Goal: Task Accomplishment & Management: Use online tool/utility

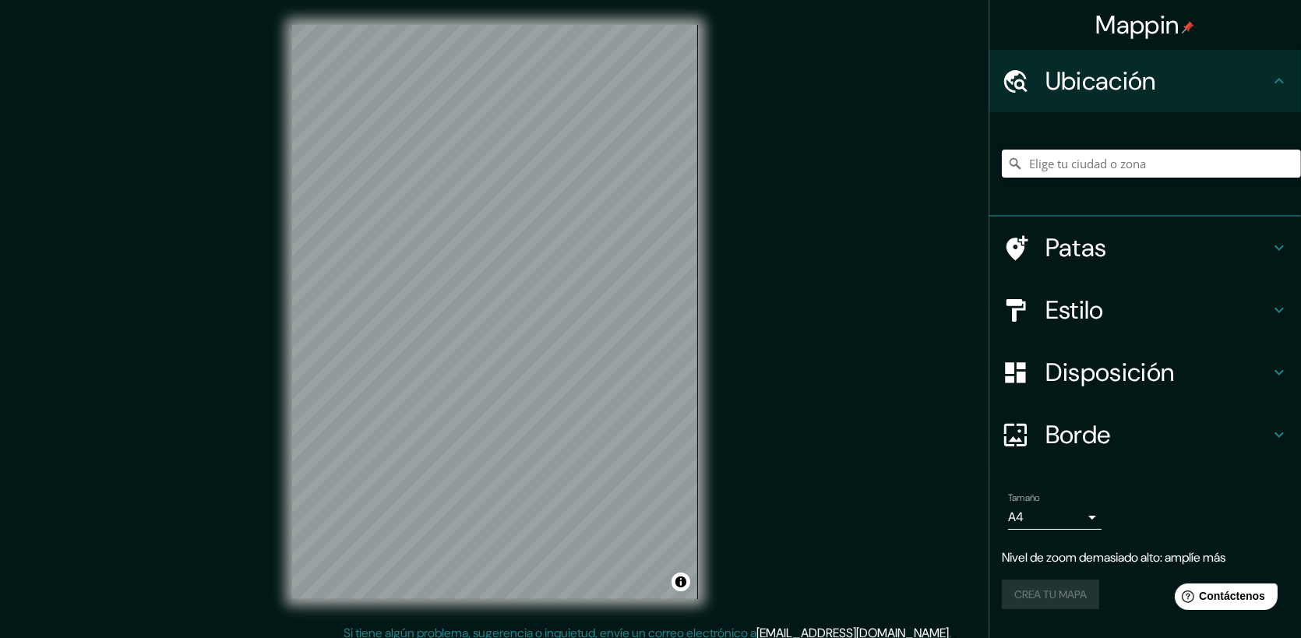
click at [1110, 166] on input "Elige tu ciudad o zona" at bounding box center [1151, 164] width 299 height 28
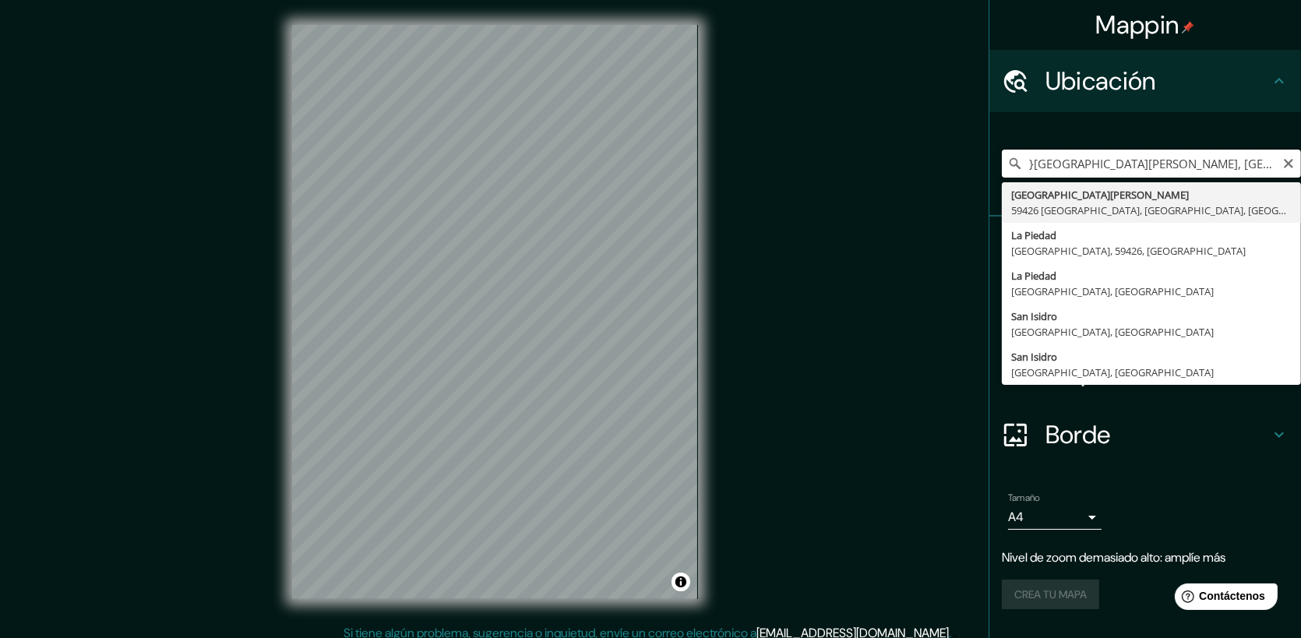
click at [1295, 156] on input "}[GEOGRAPHIC_DATA][PERSON_NAME], [GEOGRAPHIC_DATA], [GEOGRAPHIC_DATA]" at bounding box center [1151, 164] width 299 height 28
type input "}[GEOGRAPHIC_DATA][PERSON_NAME], [GEOGRAPHIC_DATA], [GEOGRAPHIC_DATA]"
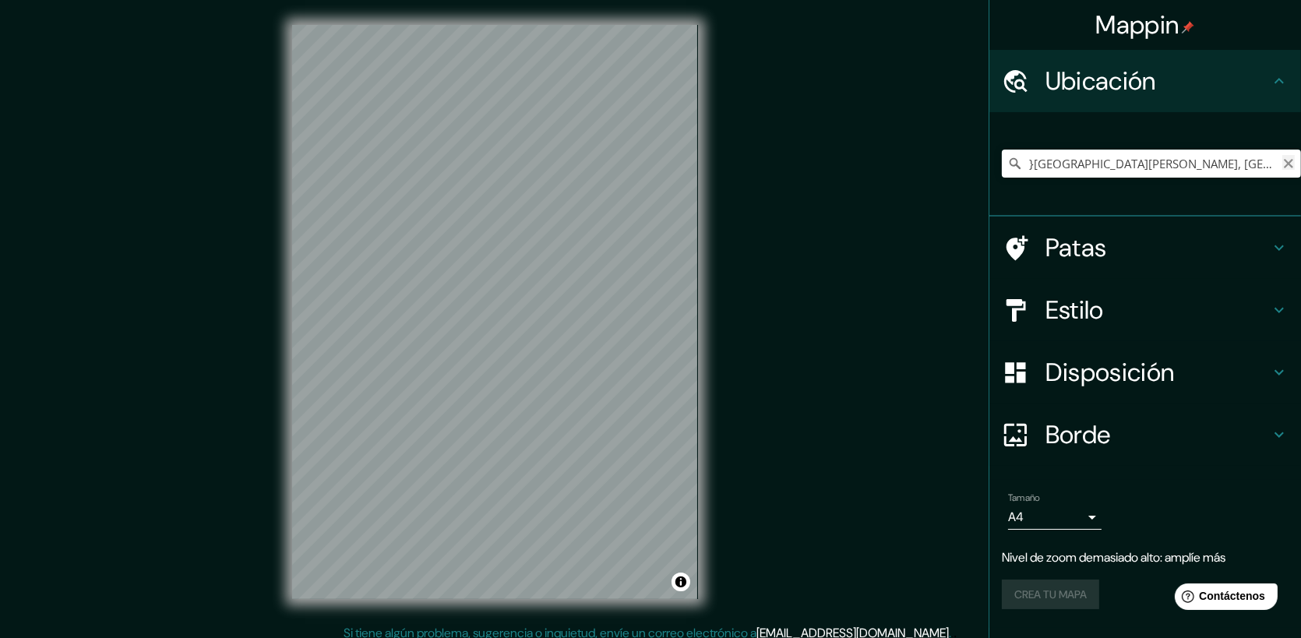
click at [1286, 156] on button "Claro" at bounding box center [1288, 162] width 12 height 15
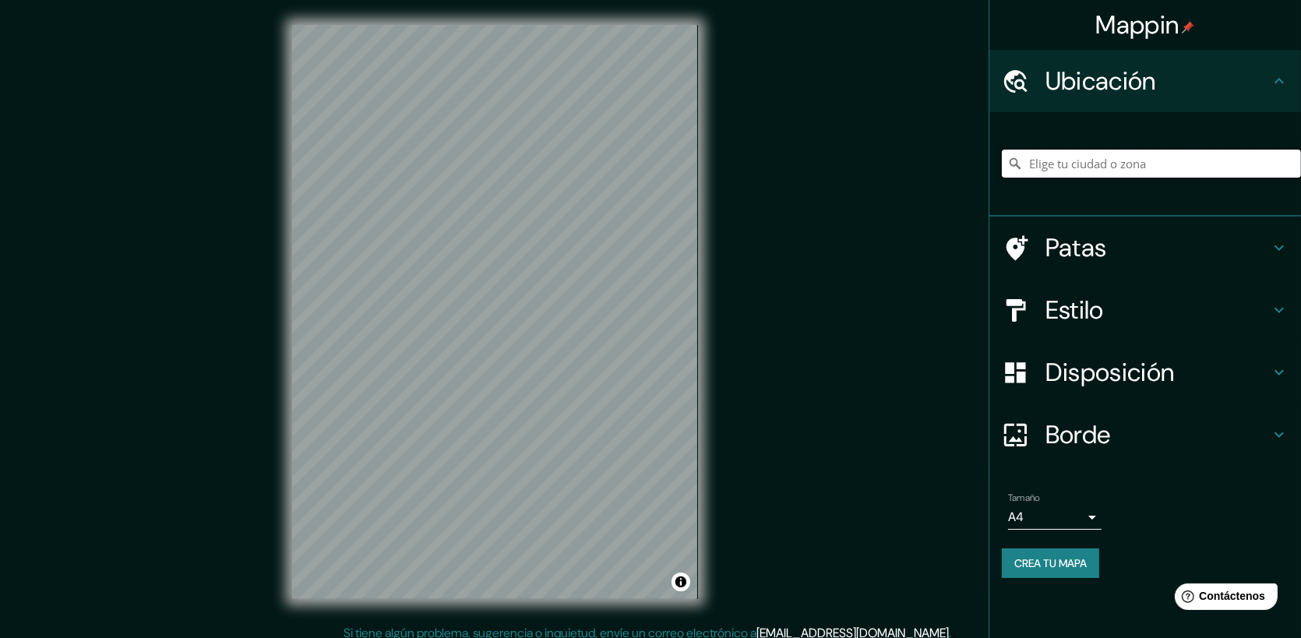
click at [1240, 166] on input "Elige tu ciudad o zona" at bounding box center [1151, 164] width 299 height 28
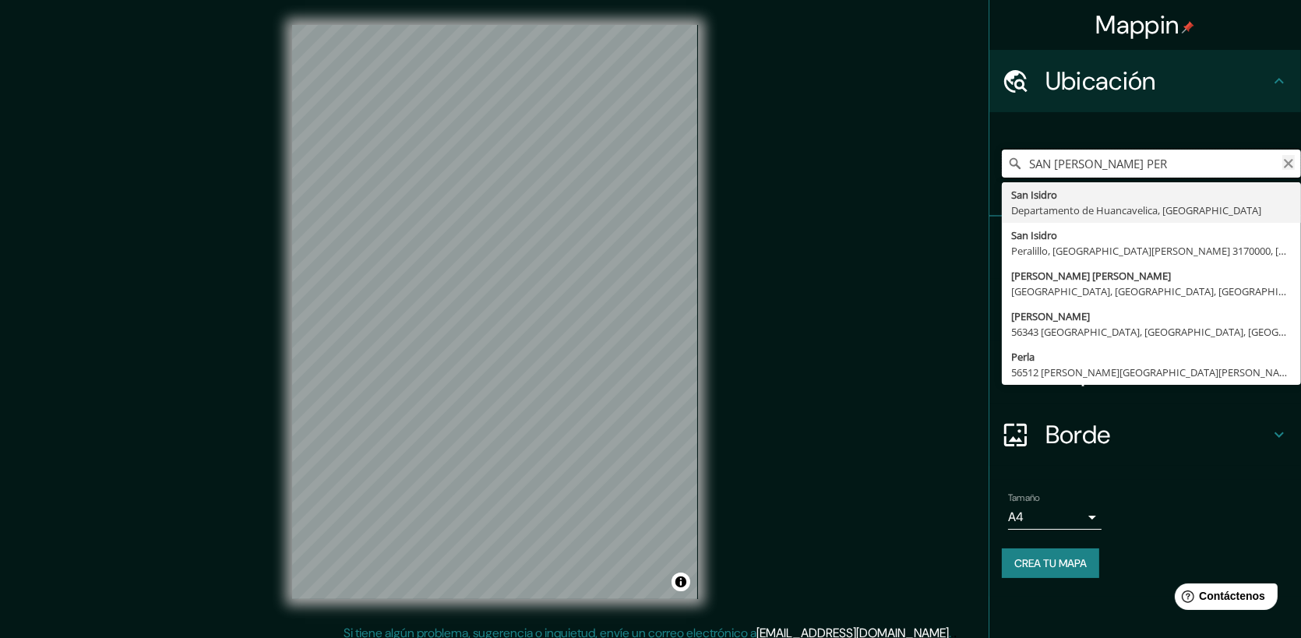
type input "SAN [PERSON_NAME] PER"
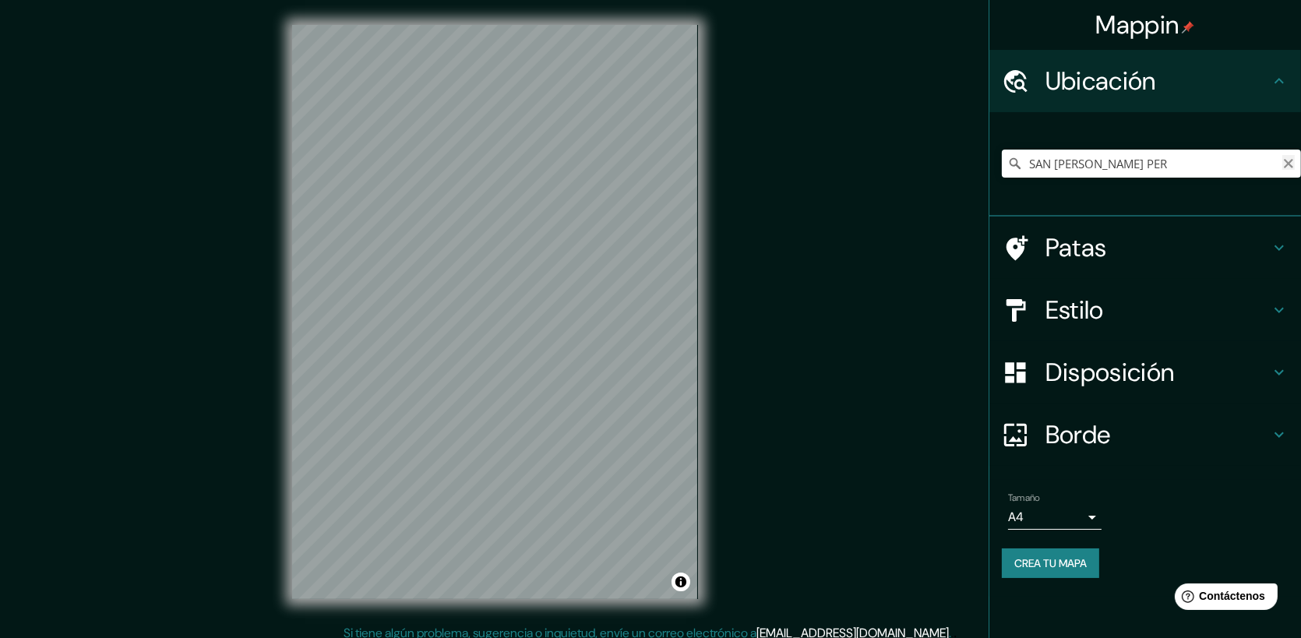
click at [1287, 164] on icon "Claro" at bounding box center [1288, 163] width 9 height 9
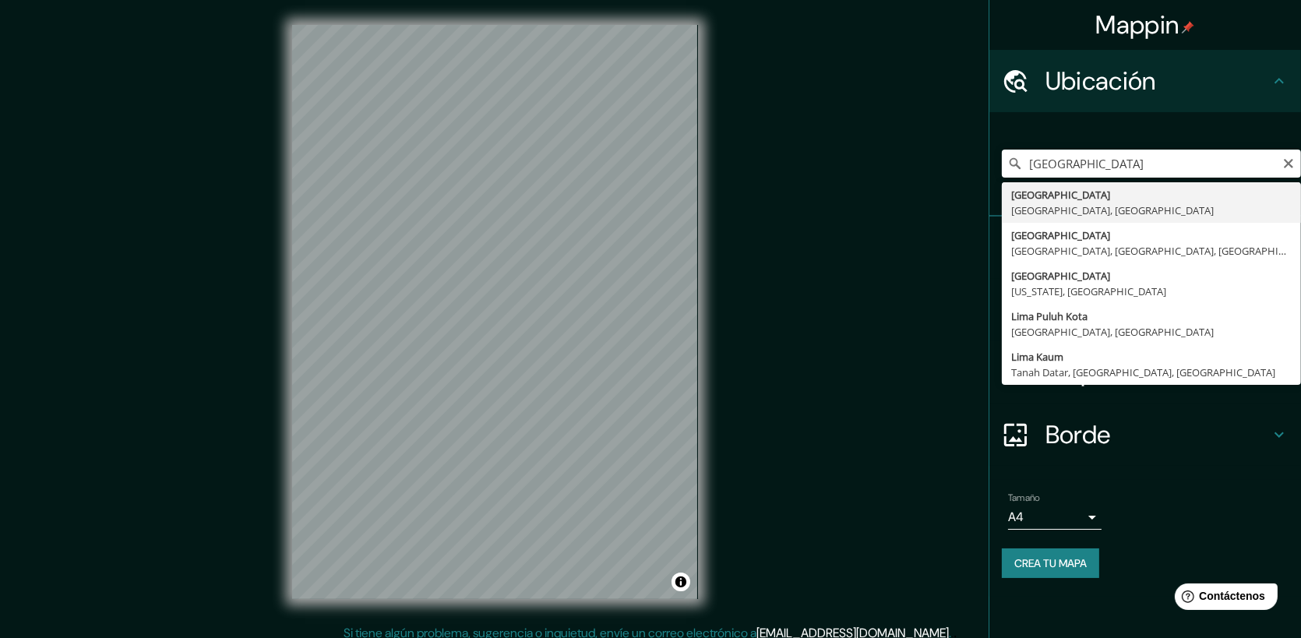
type input "[GEOGRAPHIC_DATA], [GEOGRAPHIC_DATA], [GEOGRAPHIC_DATA]"
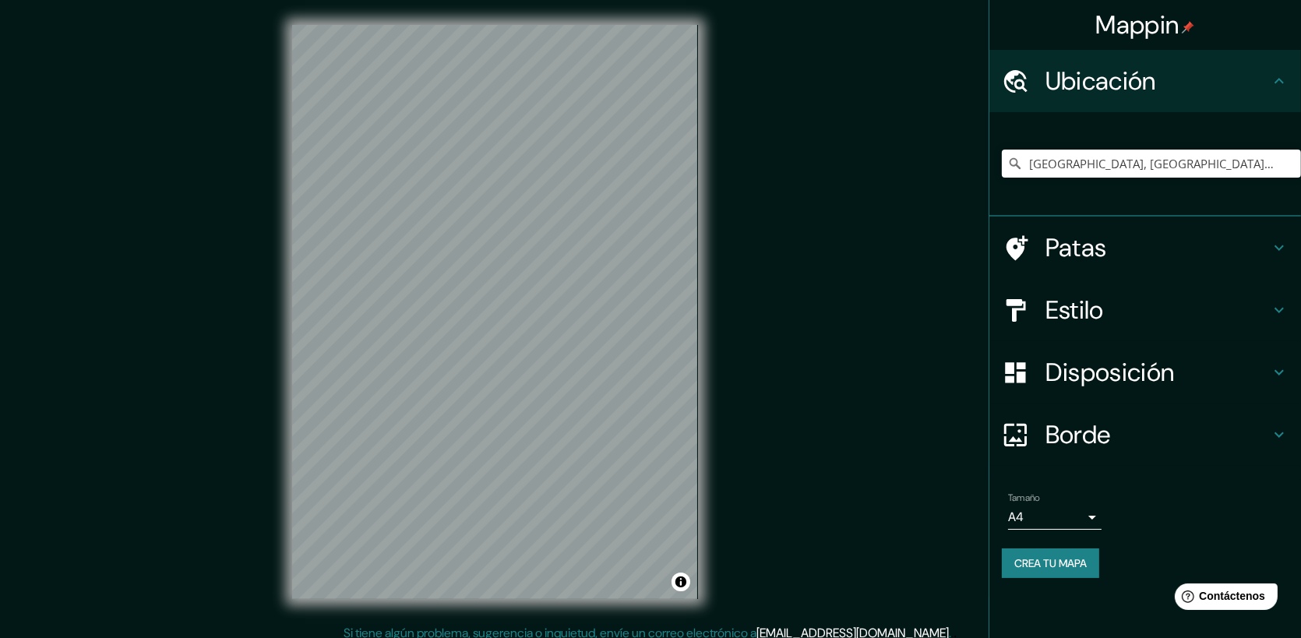
click at [1137, 308] on h4 "Estilo" at bounding box center [1157, 309] width 224 height 31
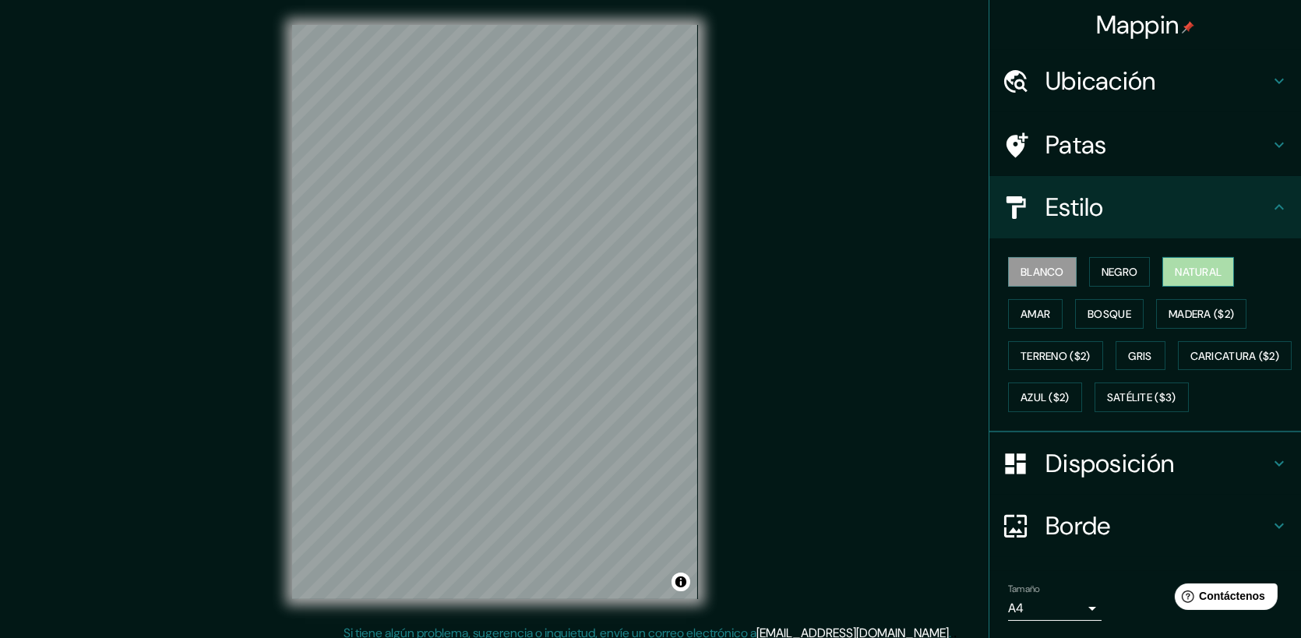
click at [1185, 280] on font "Natural" at bounding box center [1198, 272] width 47 height 20
click at [1196, 310] on font "Madera ($2)" at bounding box center [1200, 314] width 65 height 14
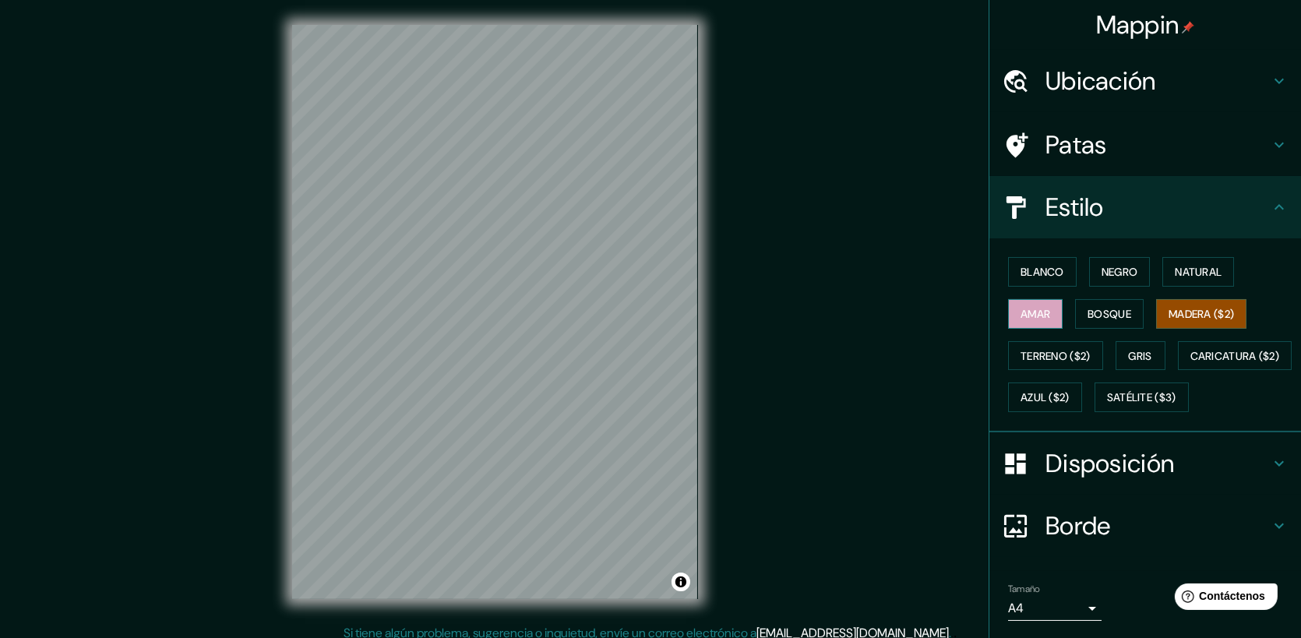
click at [1042, 312] on button "Amar" at bounding box center [1035, 314] width 55 height 30
click at [1101, 315] on font "Bosque" at bounding box center [1109, 314] width 44 height 14
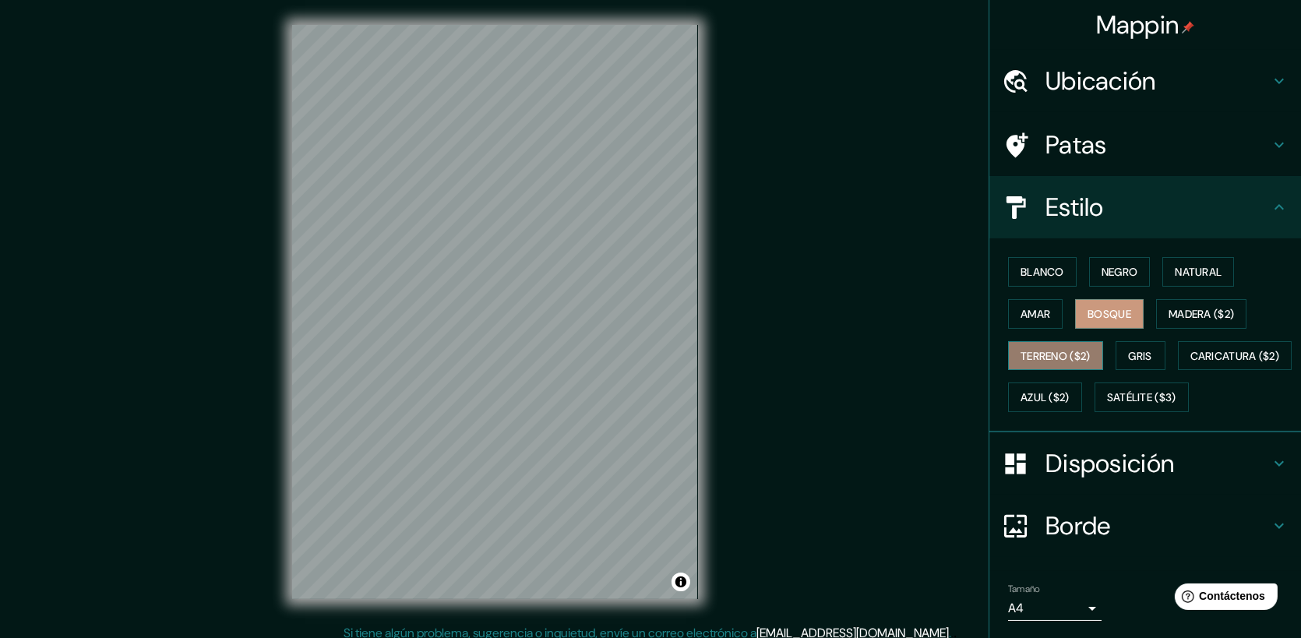
click at [1083, 351] on button "Terreno ($2)" at bounding box center [1055, 356] width 95 height 30
click at [1136, 359] on font "Gris" at bounding box center [1140, 356] width 23 height 14
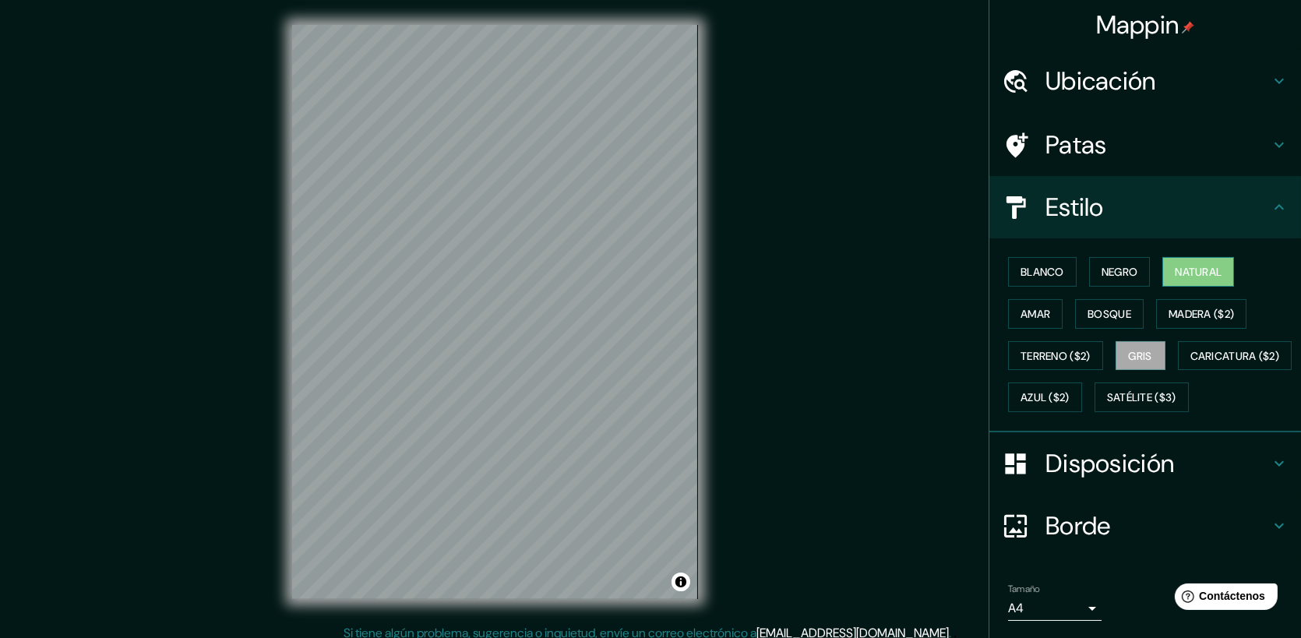
click at [1175, 270] on font "Natural" at bounding box center [1198, 272] width 47 height 14
click at [1201, 304] on font "Madera ($2)" at bounding box center [1200, 314] width 65 height 20
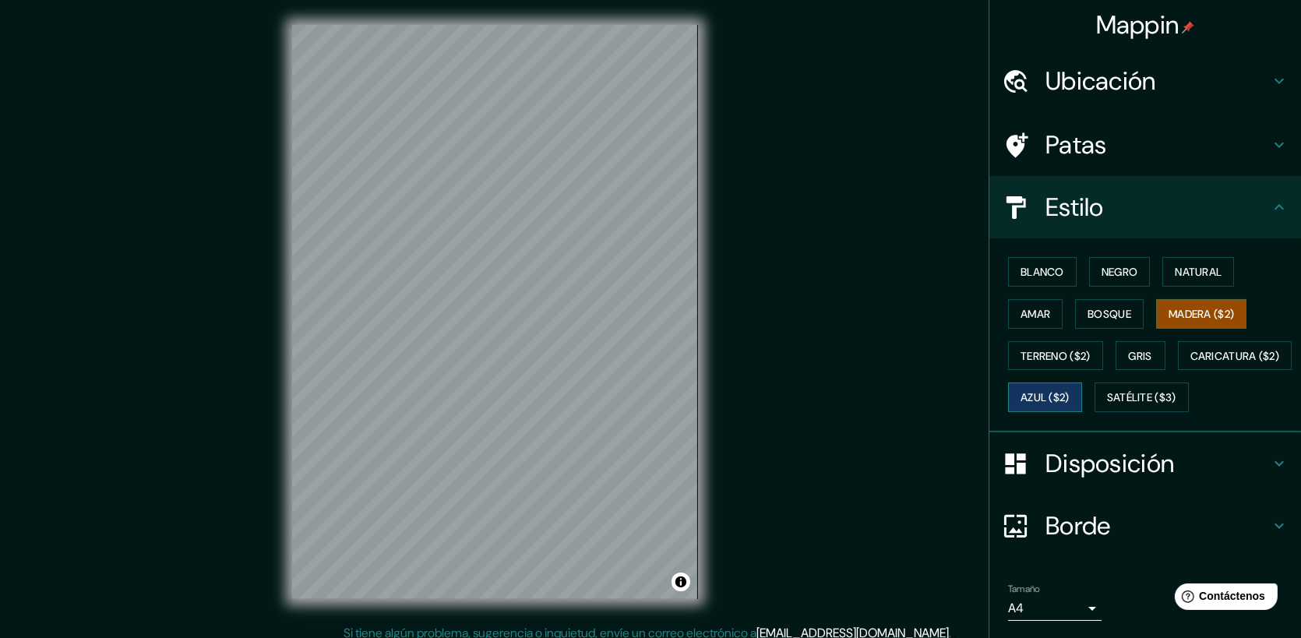
click at [1069, 395] on font "Azul ($2)" at bounding box center [1044, 398] width 49 height 14
click at [1107, 407] on font "Satélite ($3)" at bounding box center [1141, 397] width 69 height 20
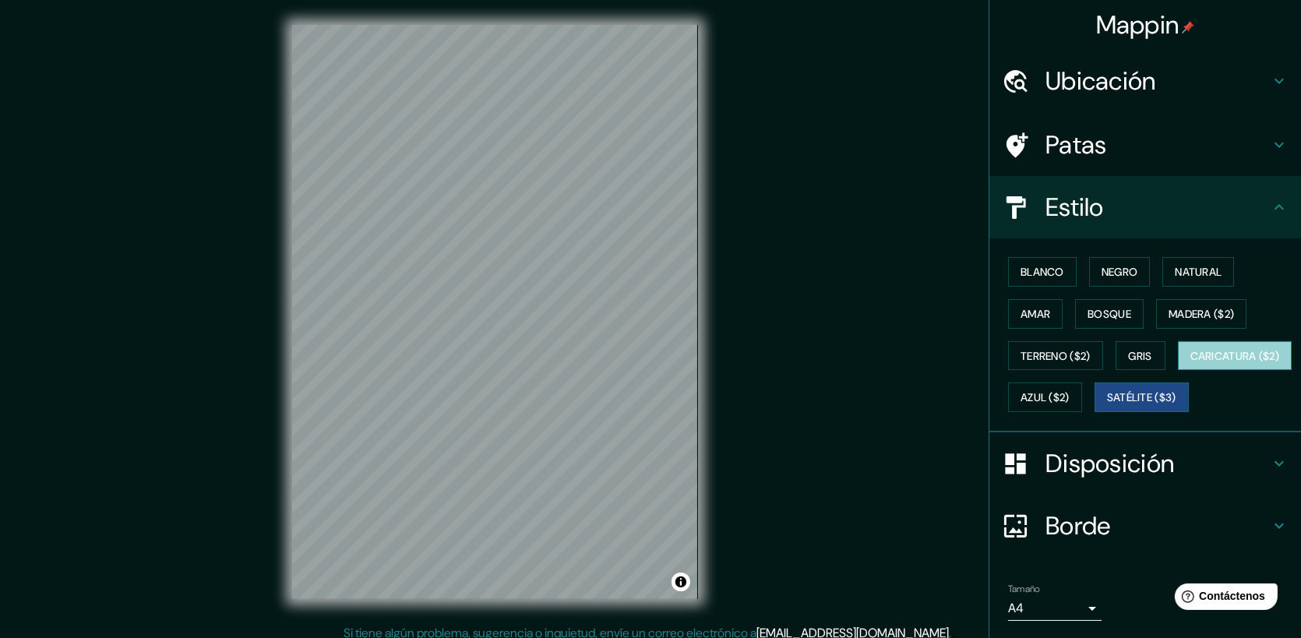
click at [1190, 366] on font "Caricatura ($2)" at bounding box center [1235, 356] width 90 height 20
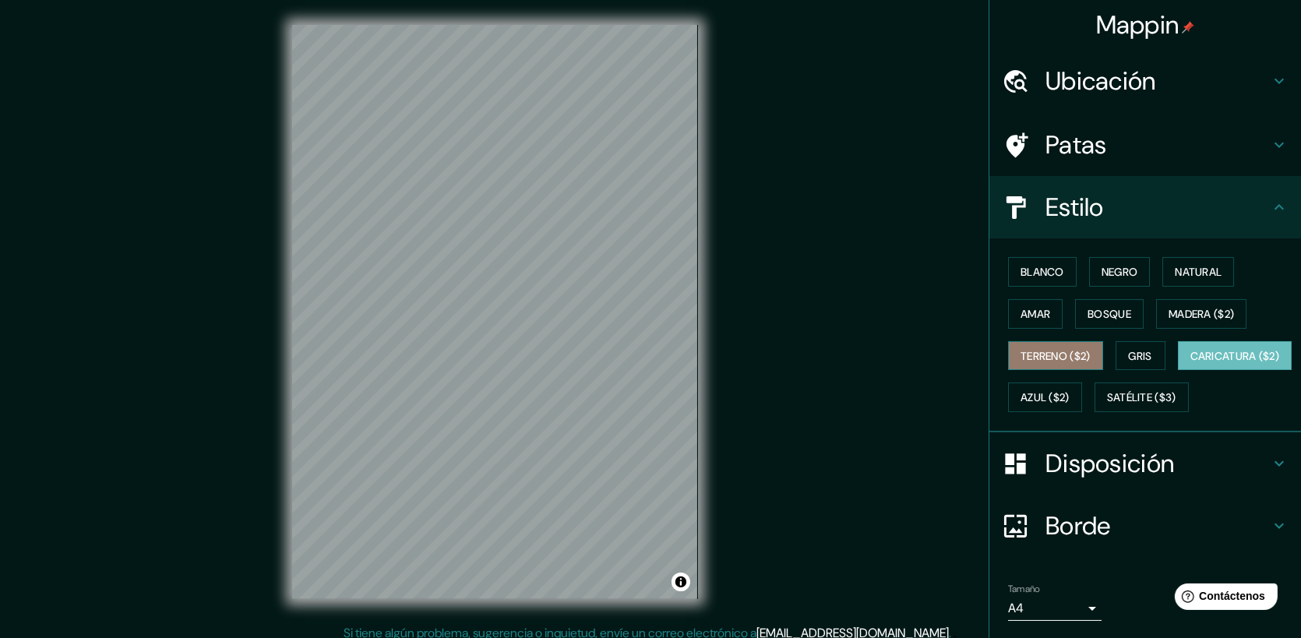
click at [1071, 352] on font "Terreno ($2)" at bounding box center [1055, 356] width 70 height 14
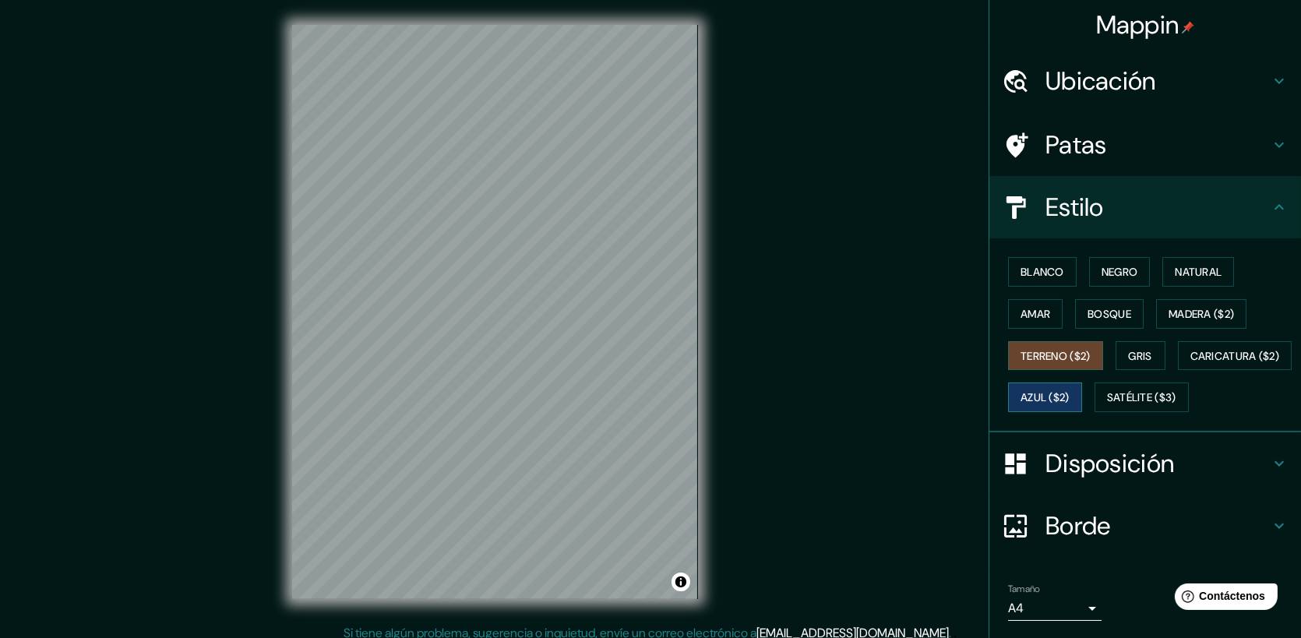
click at [1069, 400] on font "Azul ($2)" at bounding box center [1044, 398] width 49 height 14
click at [1205, 273] on font "Natural" at bounding box center [1198, 272] width 47 height 14
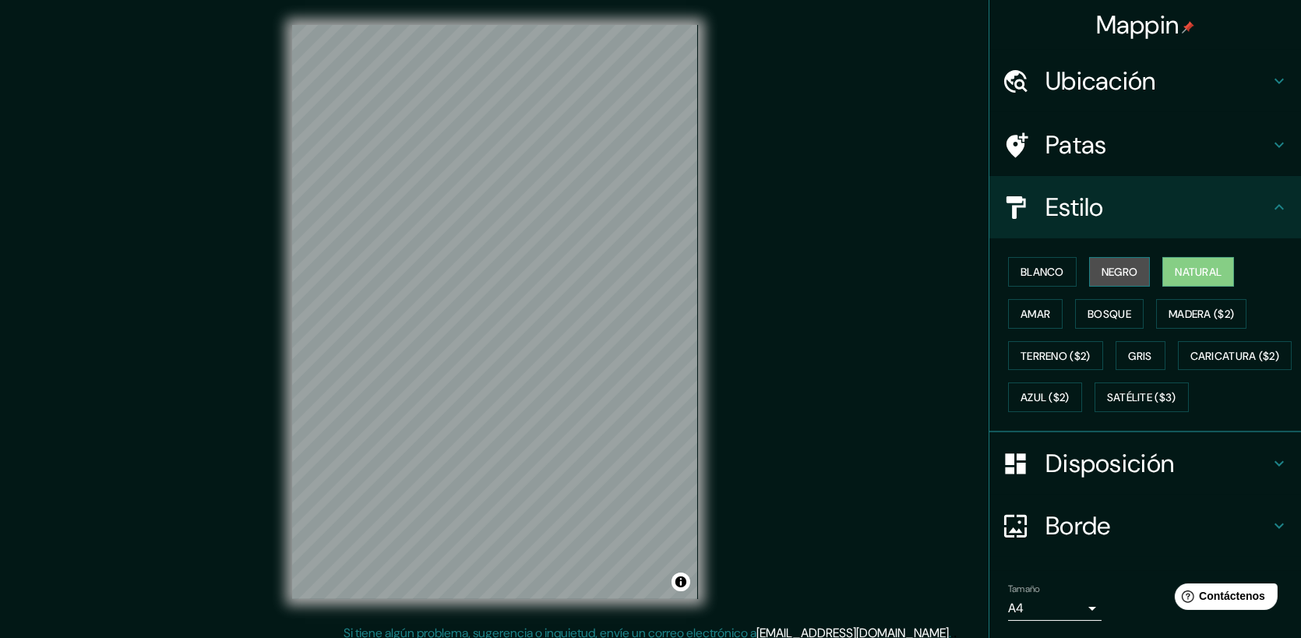
click at [1105, 273] on font "Negro" at bounding box center [1119, 272] width 37 height 14
click at [1049, 269] on font "Blanco" at bounding box center [1042, 272] width 44 height 14
